Goal: Task Accomplishment & Management: Use online tool/utility

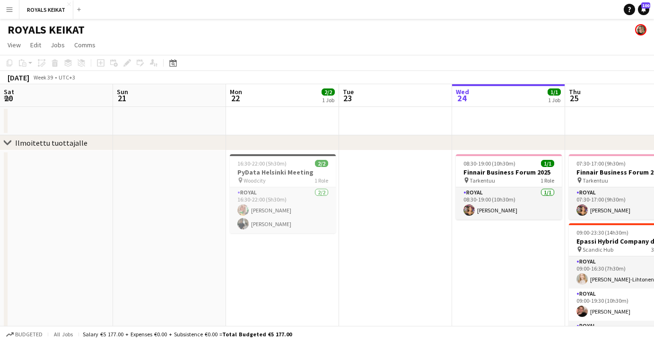
scroll to position [0, 226]
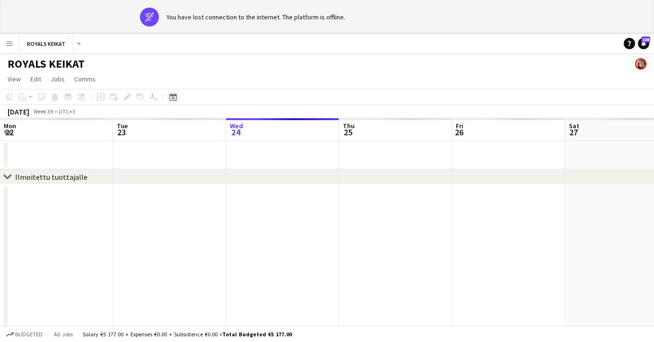
click at [173, 98] on icon "Date picker" at bounding box center [173, 97] width 8 height 8
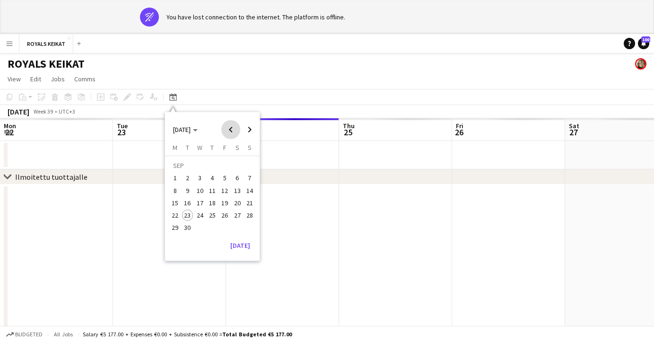
click at [232, 130] on span "Previous month" at bounding box center [230, 129] width 19 height 19
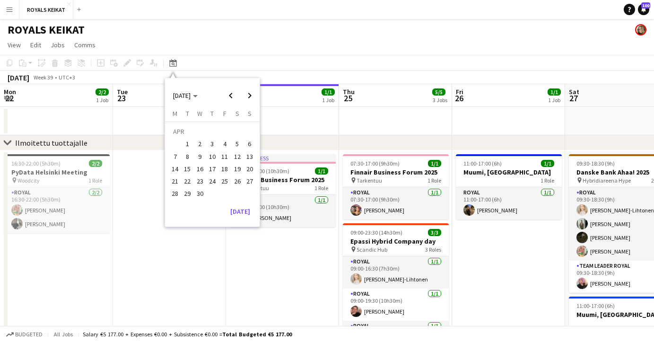
click at [201, 228] on app-date-cell at bounding box center [169, 321] width 113 height 343
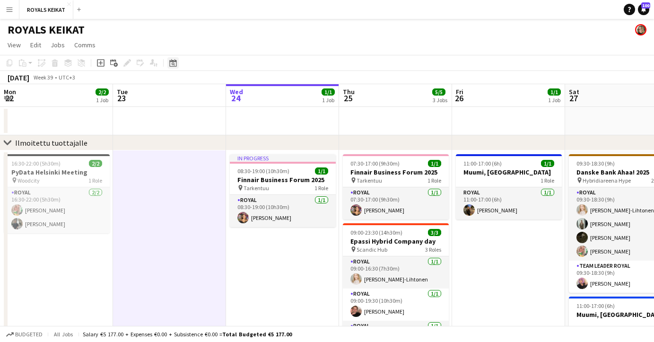
click at [173, 63] on icon "Date picker" at bounding box center [173, 63] width 8 height 8
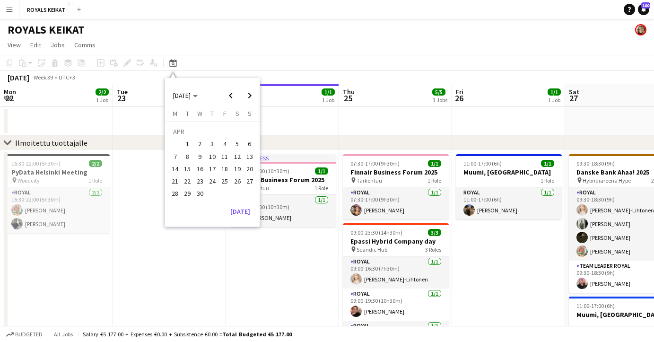
click at [201, 193] on span "30" at bounding box center [199, 193] width 11 height 11
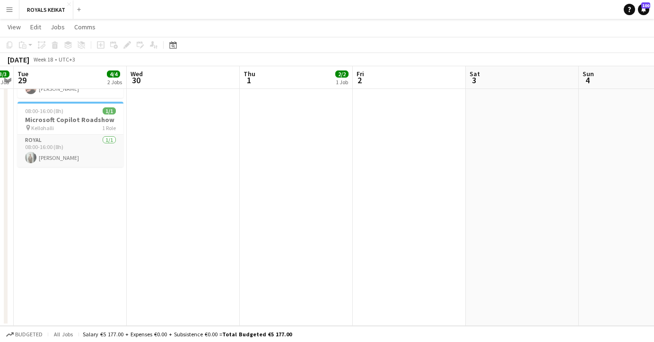
scroll to position [0, 0]
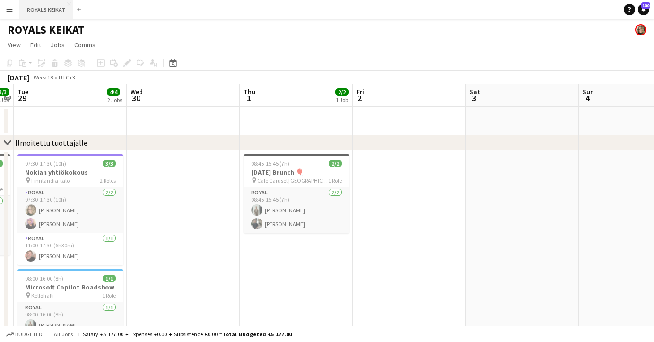
click at [39, 8] on button "ROYALS KEIKAT Close" at bounding box center [46, 9] width 54 height 18
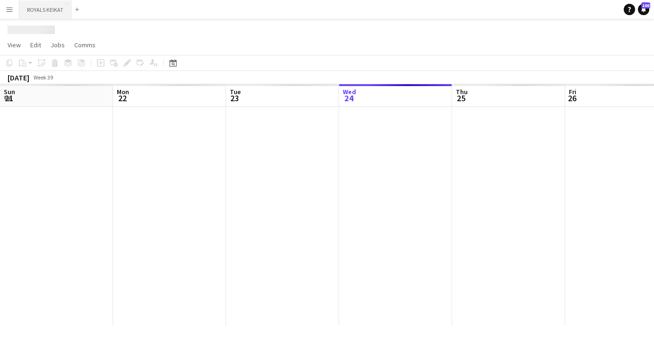
scroll to position [0, 226]
